Goal: Information Seeking & Learning: Find specific fact

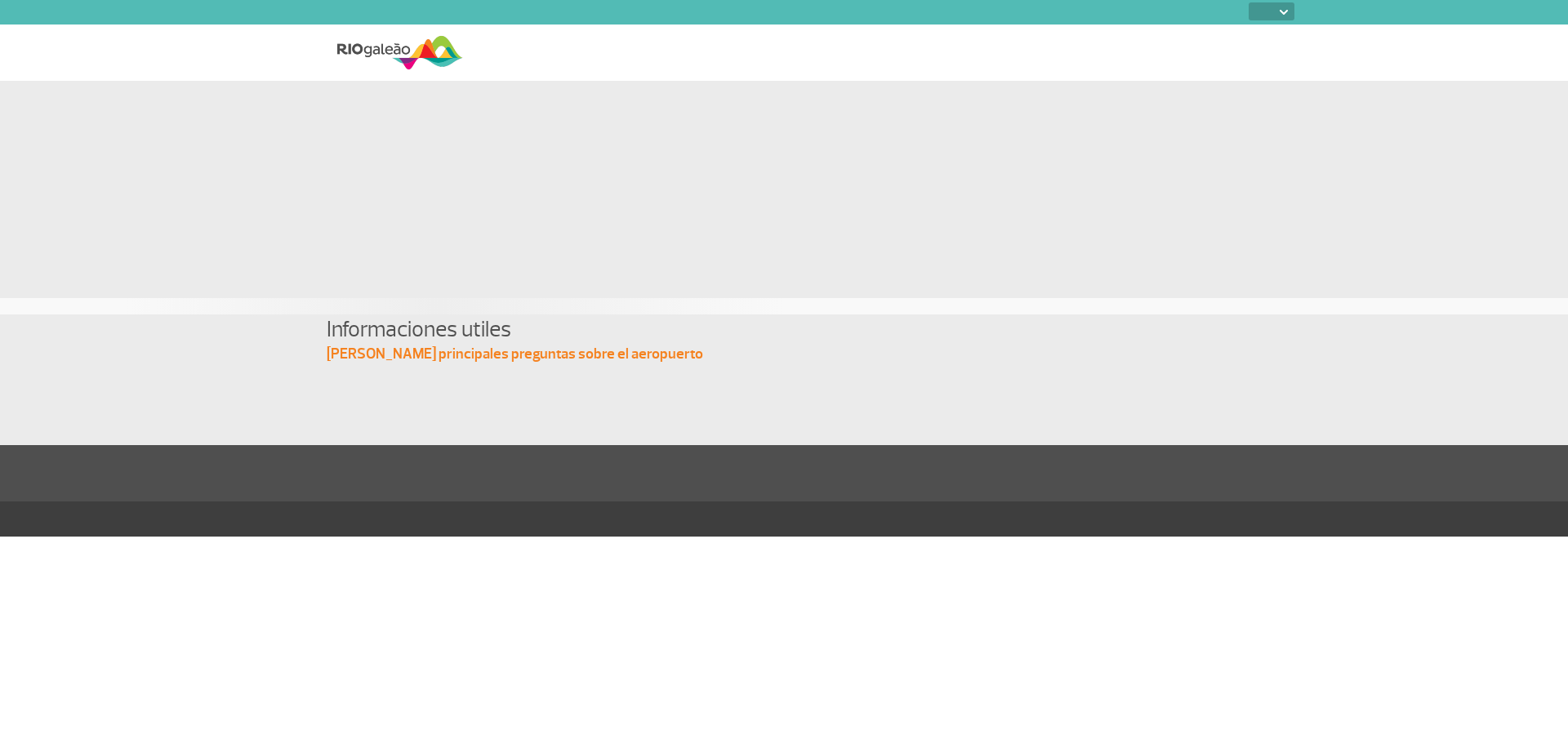
select select
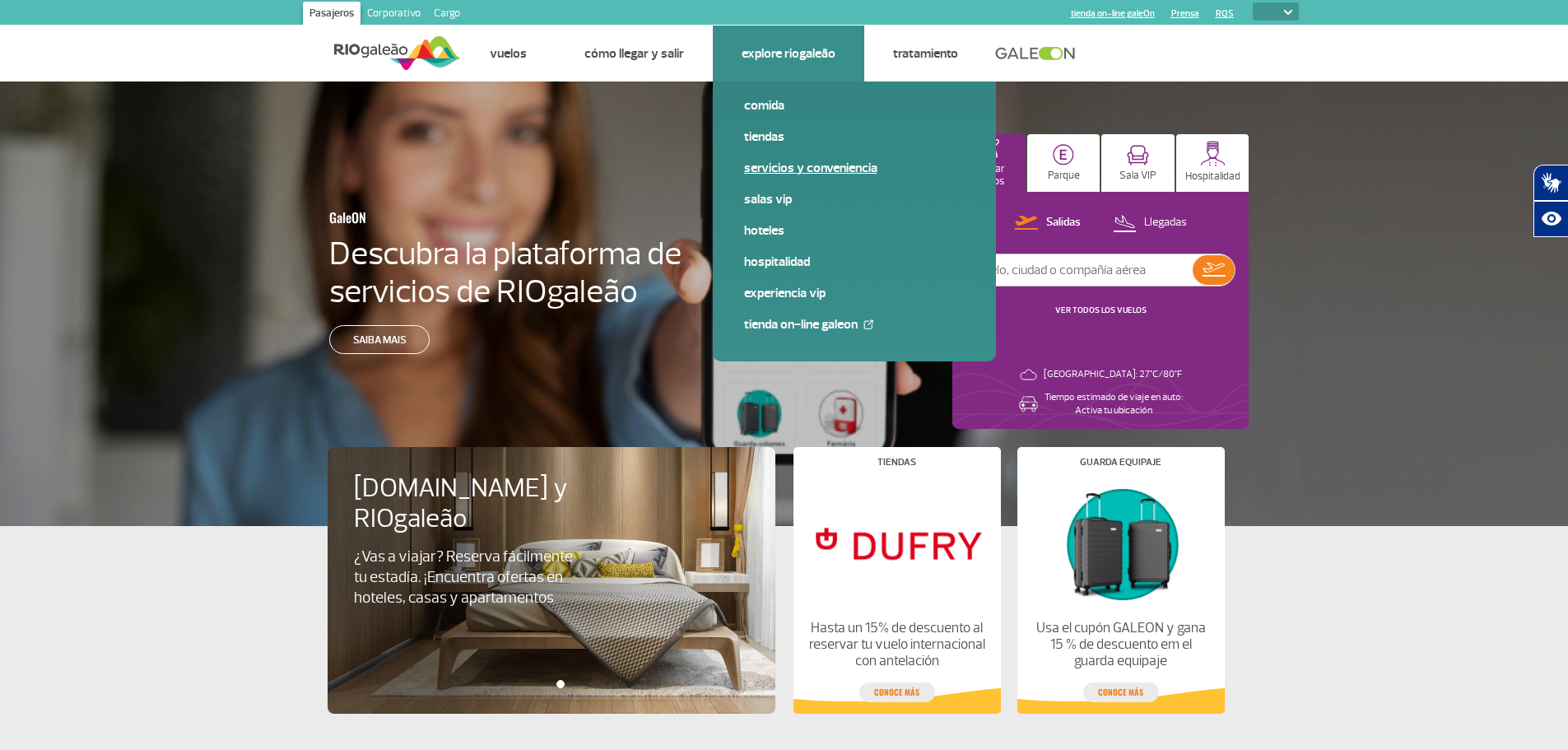
click at [776, 174] on link "Servicios y Conveniencia" at bounding box center [854, 168] width 221 height 18
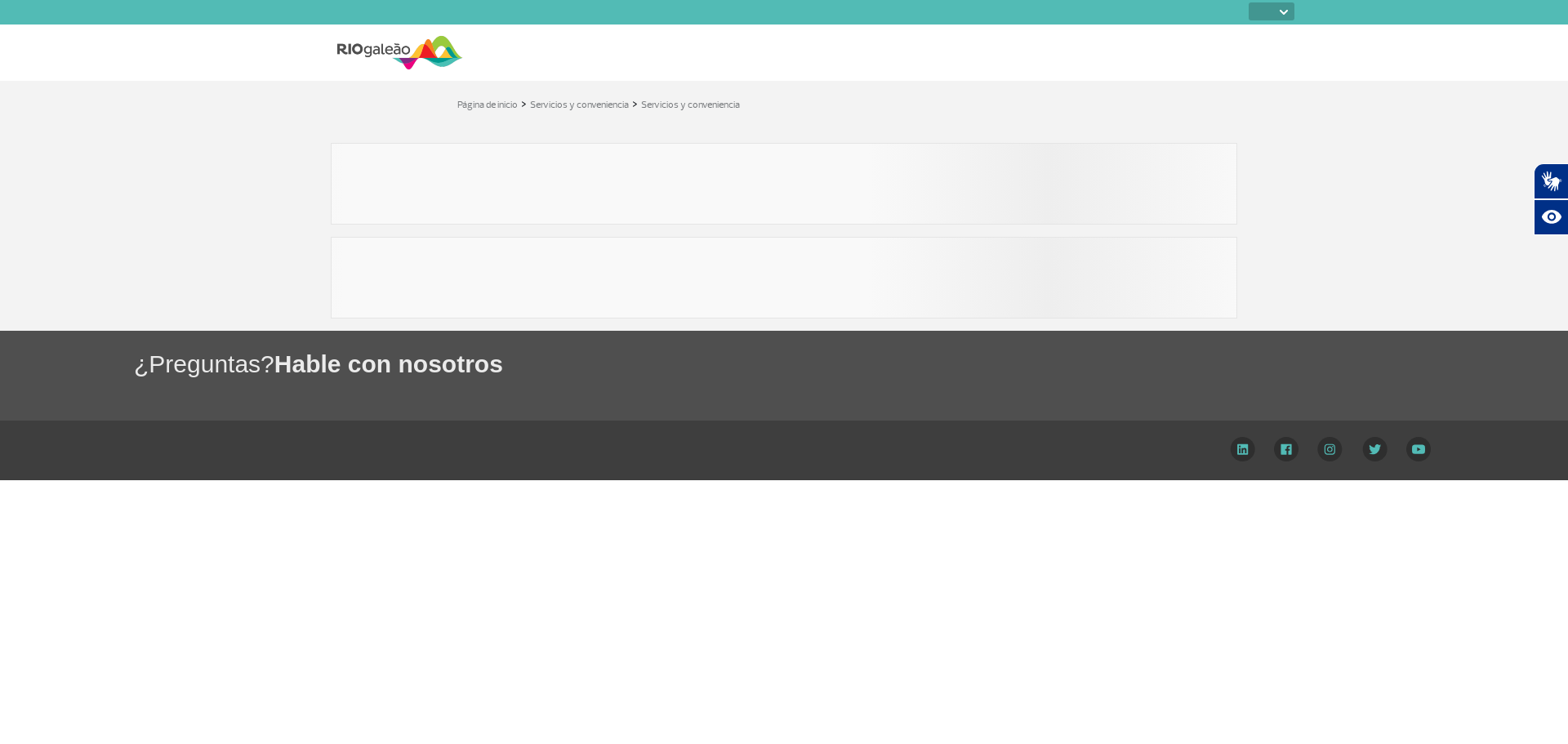
select select
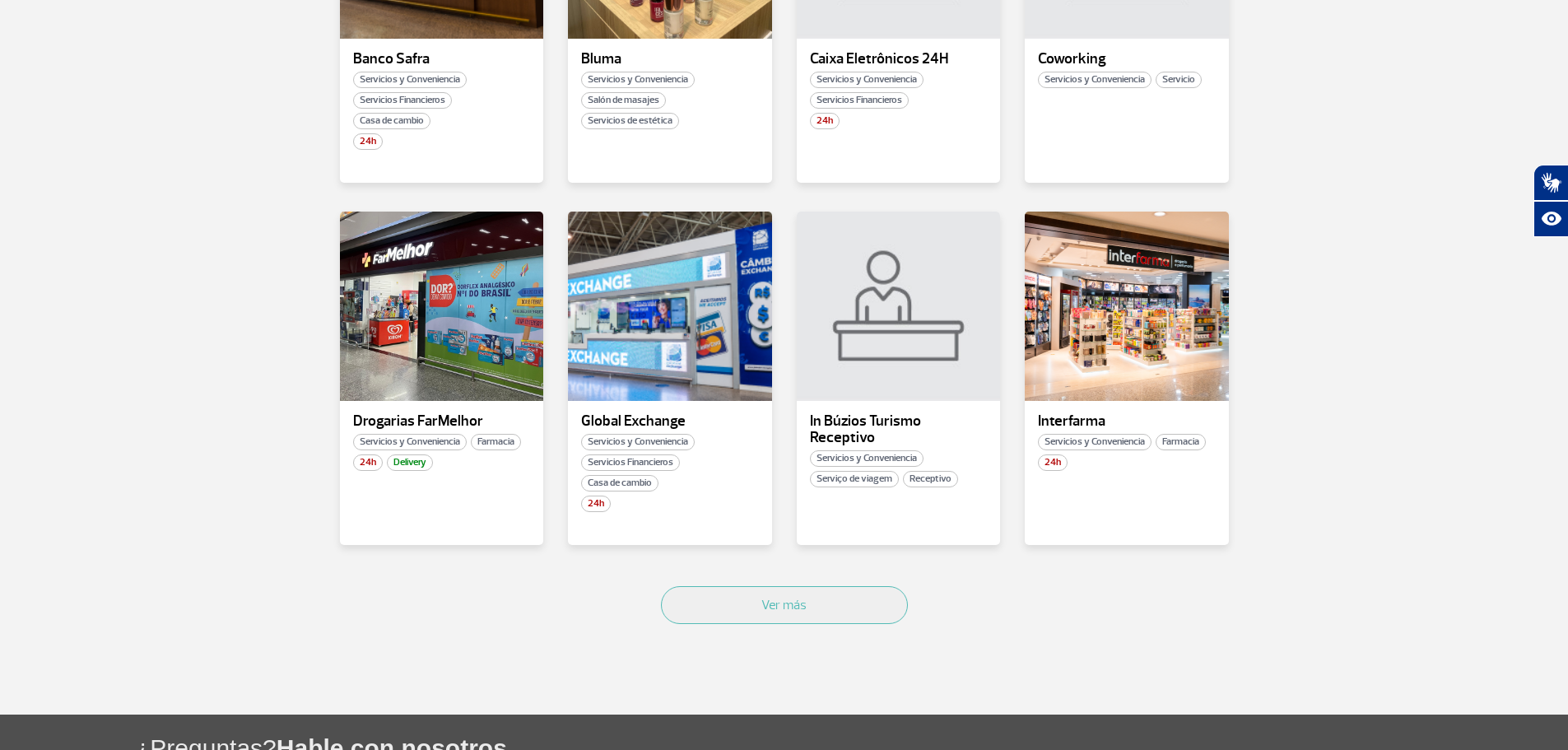
scroll to position [906, 0]
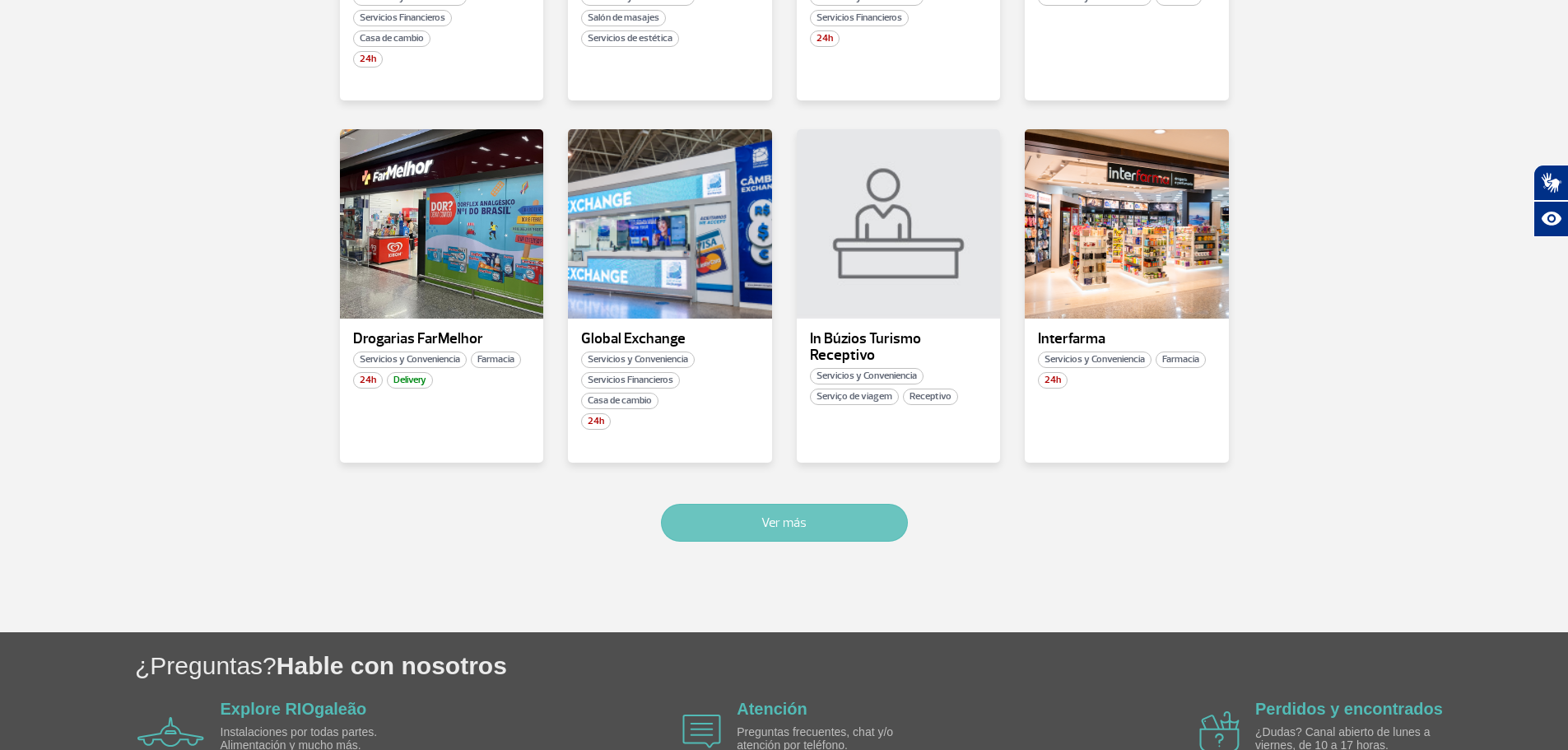
click at [779, 534] on button "Ver más" at bounding box center [784, 523] width 247 height 38
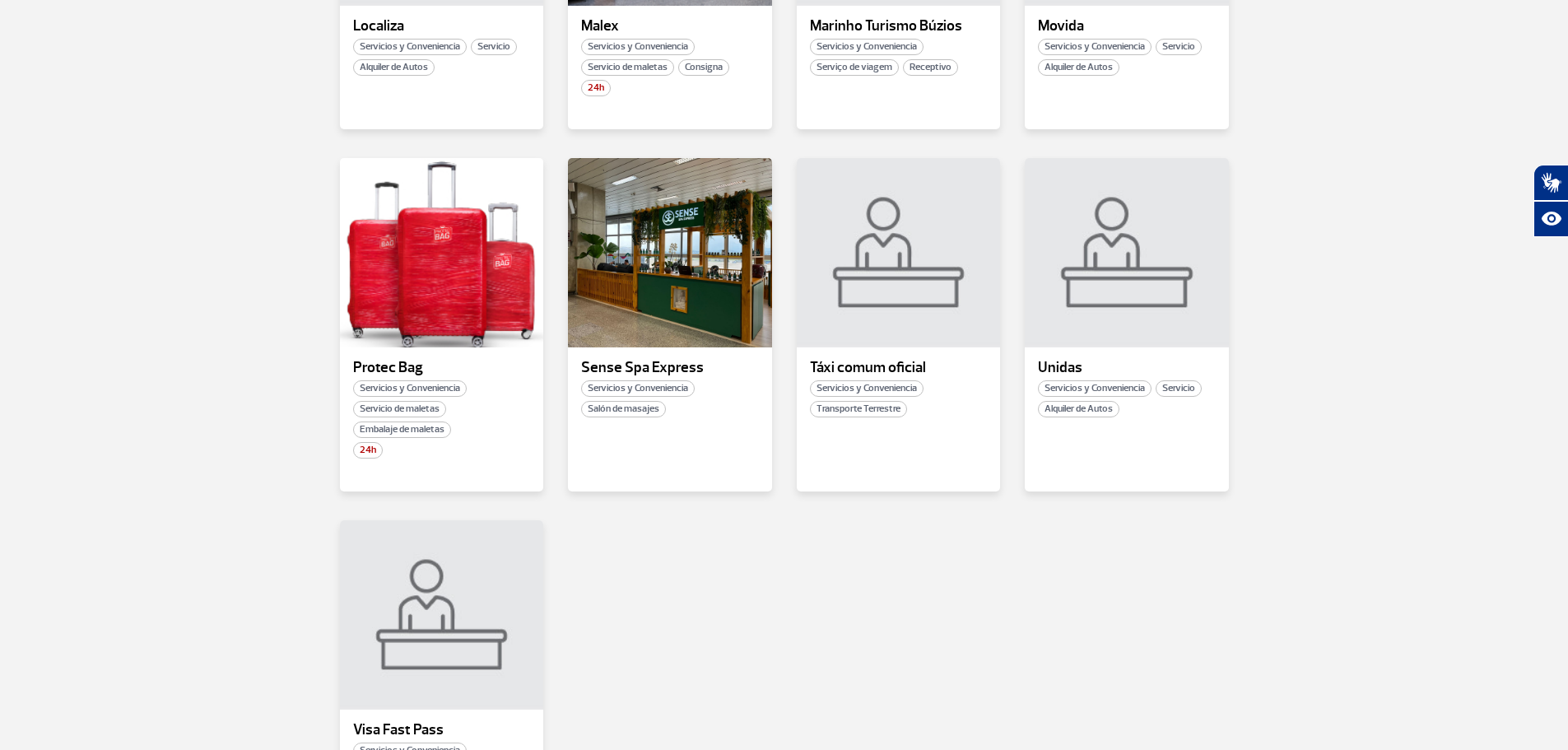
scroll to position [1252, 0]
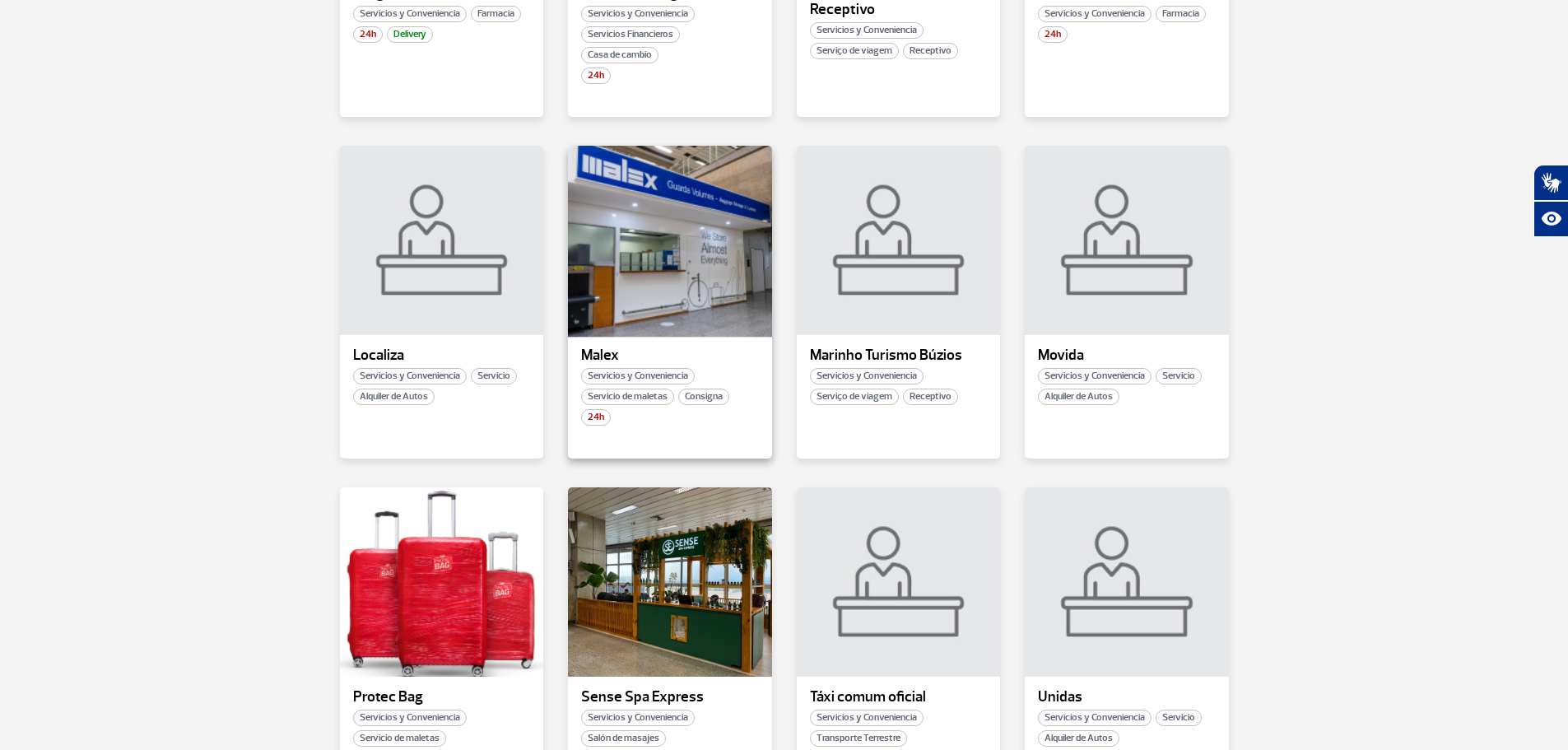
click at [706, 307] on div at bounding box center [670, 240] width 207 height 193
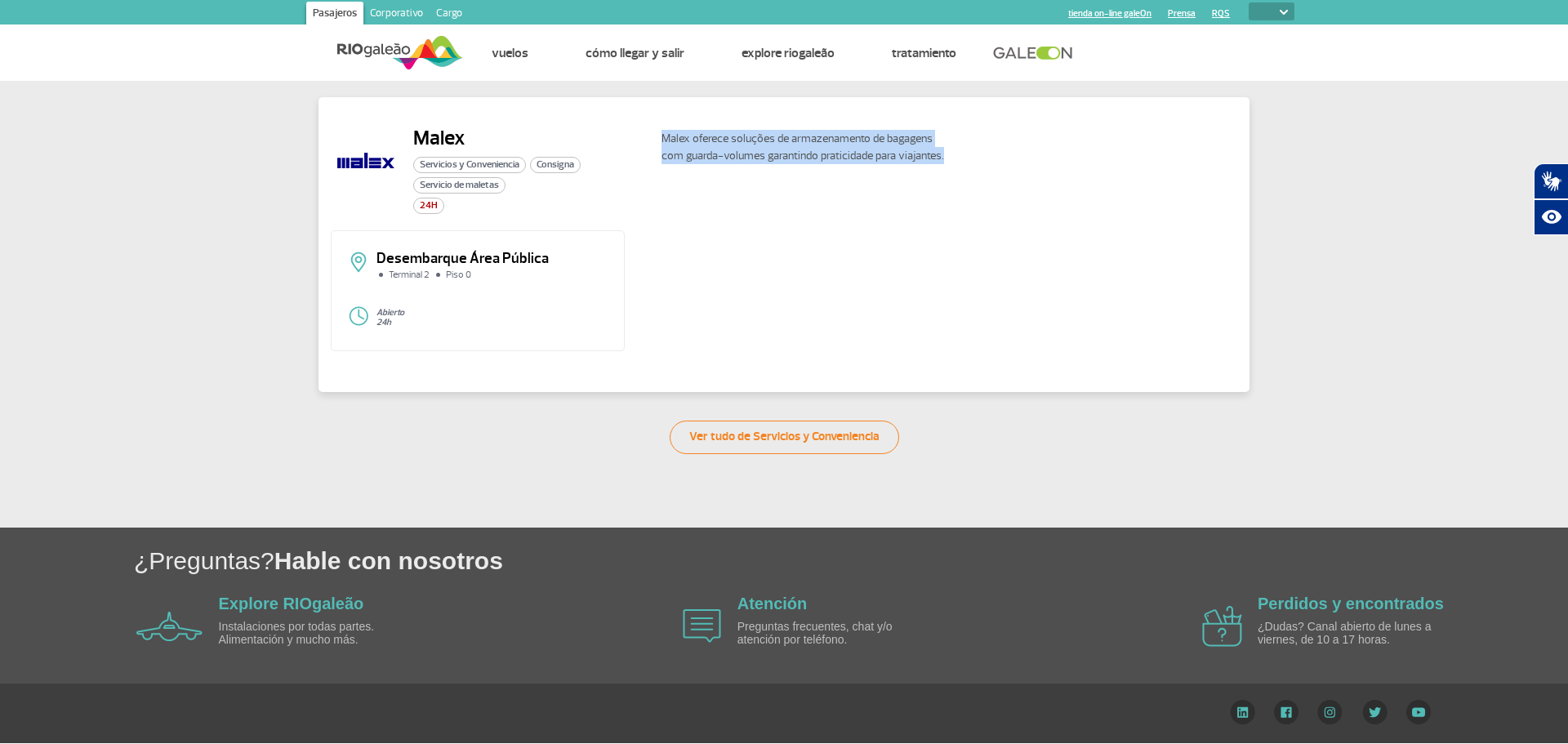
drag, startPoint x: 663, startPoint y: 139, endPoint x: 945, endPoint y: 161, distance: 282.9
click at [945, 161] on p "Malex oferece soluções de armazenamento de bagagens com guarda-volumes garantin…" at bounding box center [808, 147] width 294 height 34
copy p "Malex oferece soluções de armazenamento de bagagens com guarda-volumes garantin…"
